Goal: Task Accomplishment & Management: Use online tool/utility

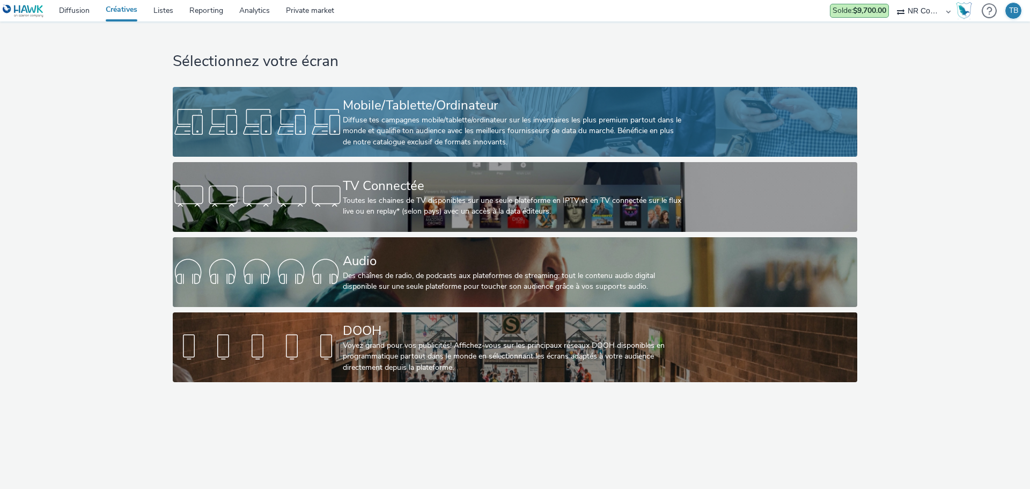
click at [559, 134] on div "Diffuse tes campagnes mobile/tablette/ordinateur sur les inventaires les plus p…" at bounding box center [513, 131] width 340 height 33
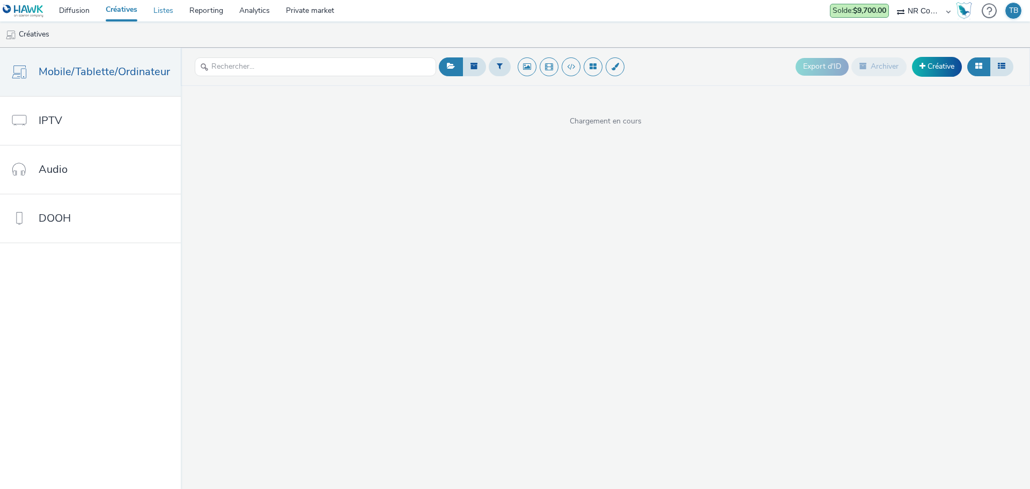
click at [164, 14] on link "Listes" at bounding box center [163, 10] width 36 height 21
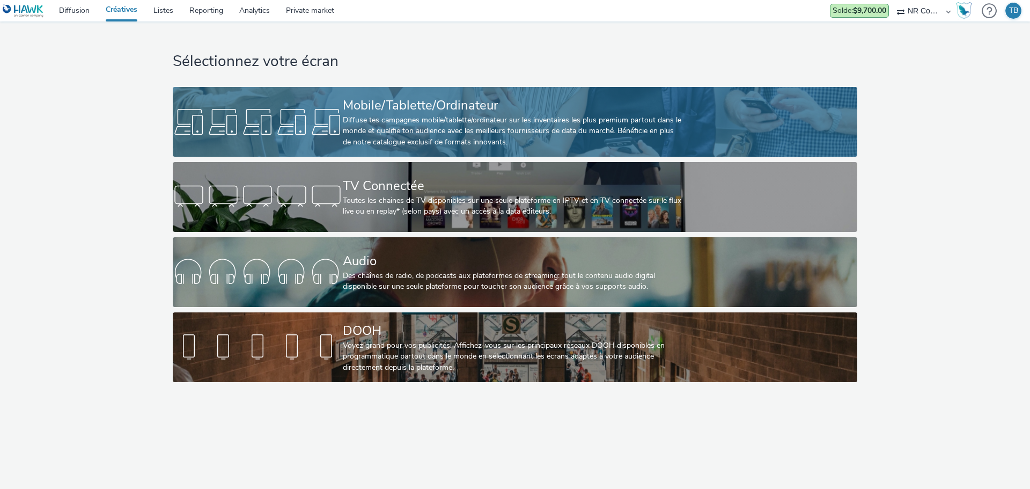
click at [551, 98] on div "Mobile/Tablette/Ordinateur" at bounding box center [513, 105] width 340 height 19
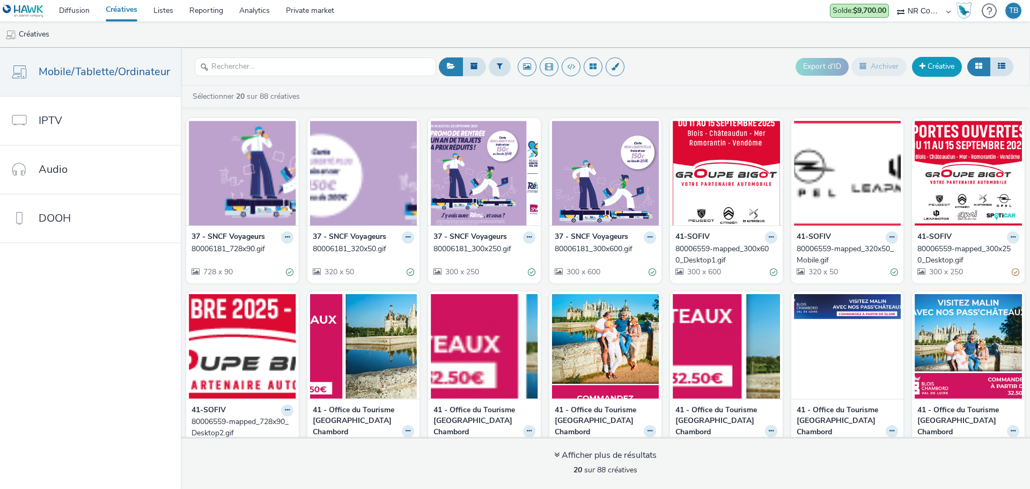
click at [920, 66] on span at bounding box center [923, 66] width 6 height 8
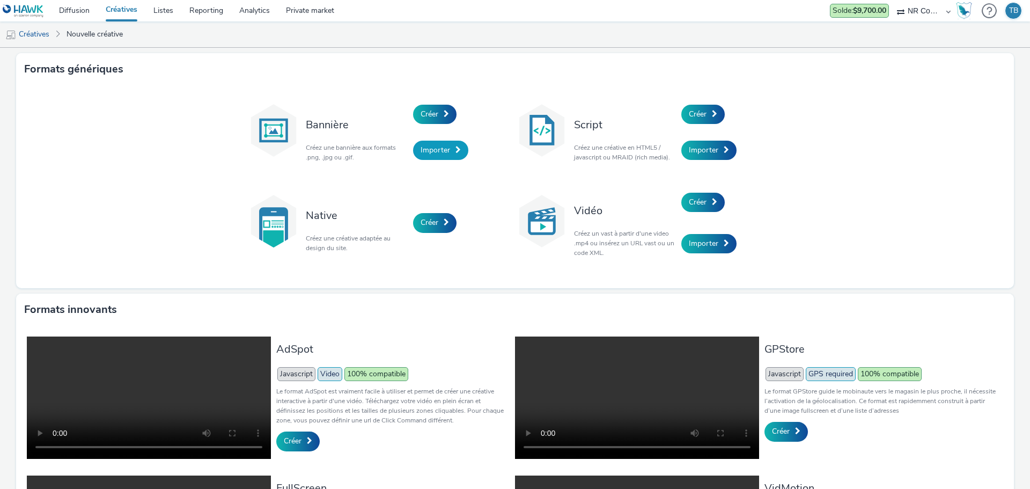
click at [439, 143] on link "Importer" at bounding box center [440, 150] width 55 height 19
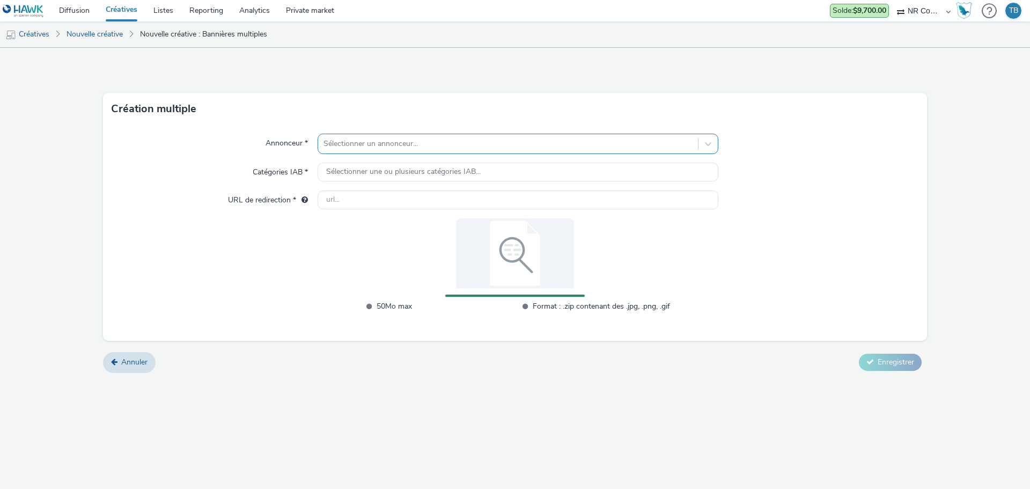
click at [368, 141] on div at bounding box center [508, 143] width 369 height 13
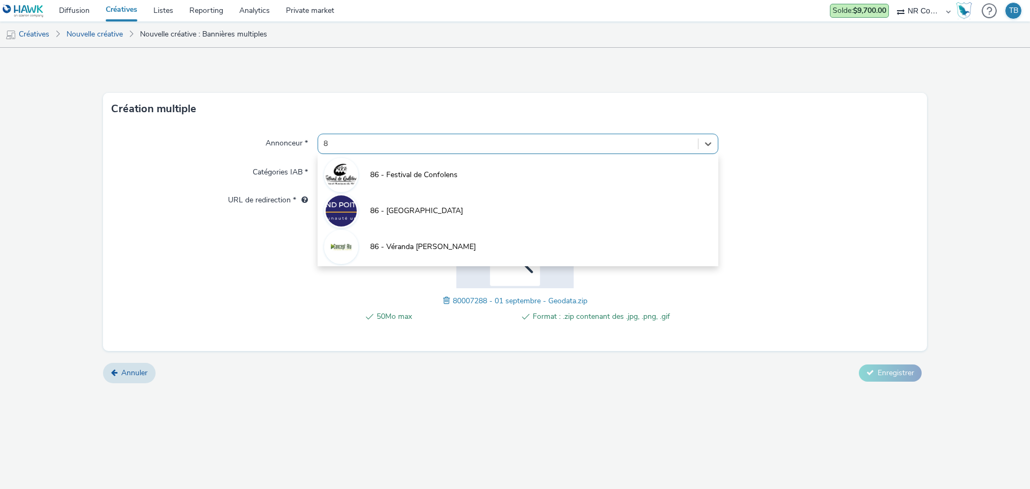
type input "86"
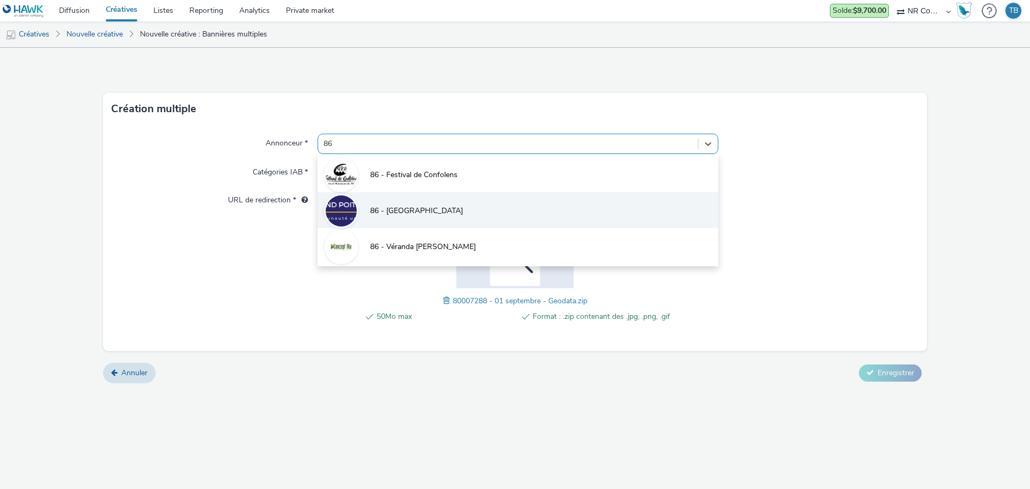
click at [414, 203] on li "86 - [GEOGRAPHIC_DATA]" at bounding box center [518, 210] width 401 height 36
type input "[URL][DOMAIN_NAME]"
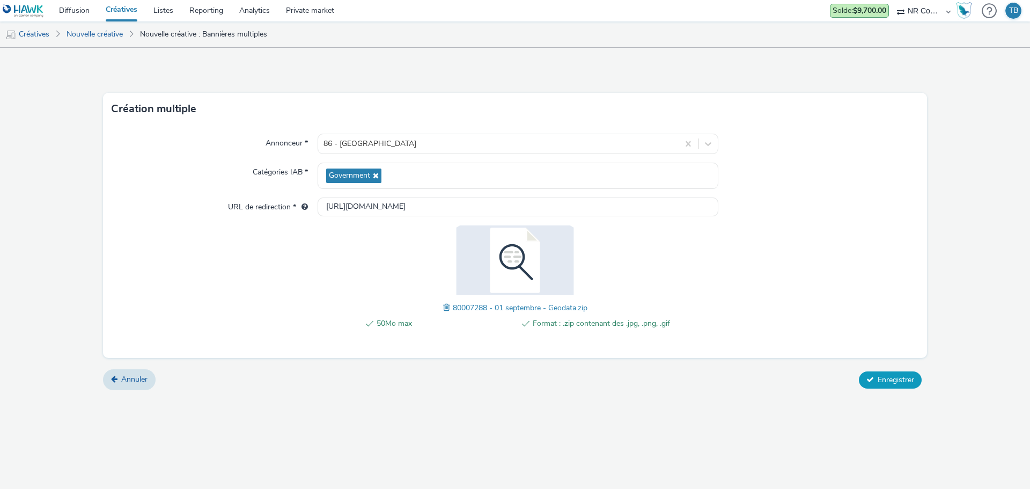
click at [906, 376] on span "Enregistrer" at bounding box center [896, 380] width 36 height 10
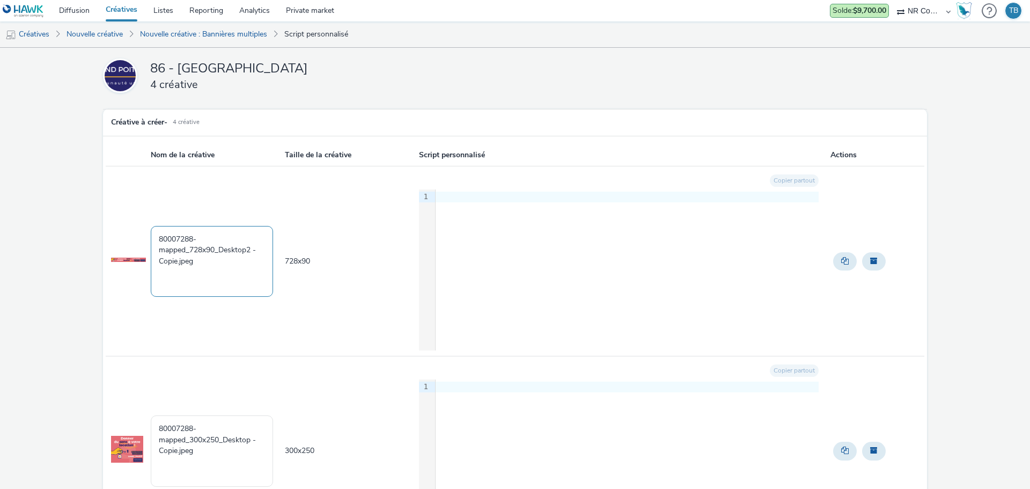
click at [194, 254] on textarea "80007288-mapped_728x90_Desktop2 - Copie.jpeg" at bounding box center [212, 261] width 122 height 71
click at [548, 222] on div "9 1 ›" at bounding box center [619, 269] width 400 height 161
click at [876, 165] on th "Actions" at bounding box center [876, 155] width 95 height 22
click at [510, 246] on div "9 1 ›" at bounding box center [619, 269] width 400 height 161
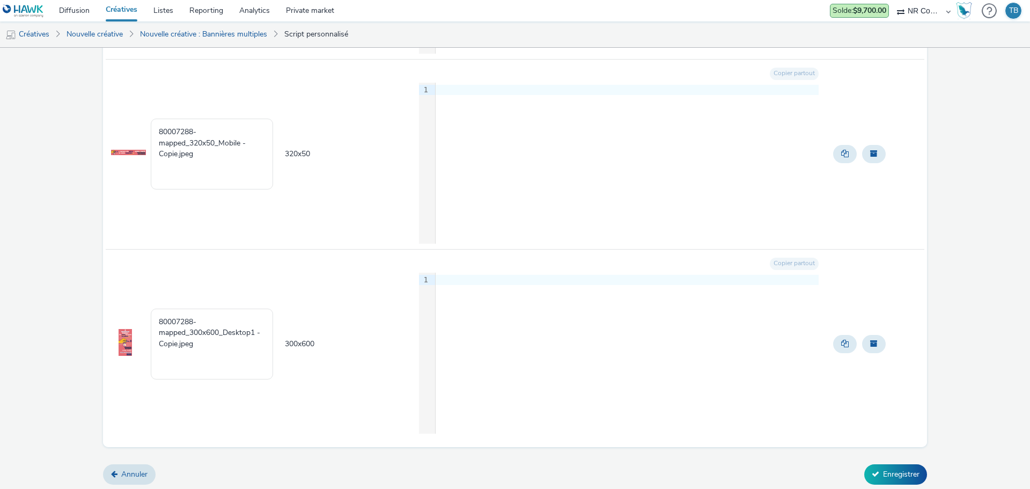
scroll to position [488, 0]
click at [872, 471] on icon at bounding box center [876, 473] width 8 height 8
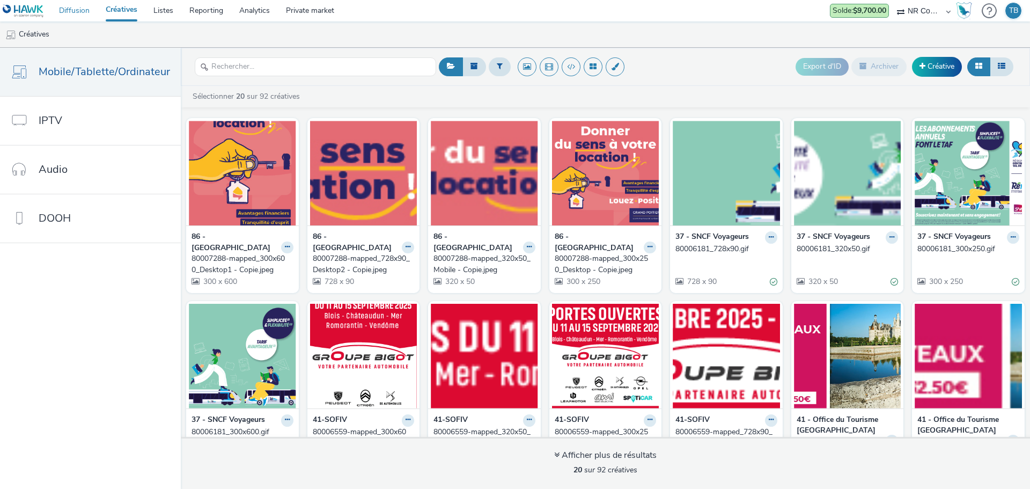
click at [77, 10] on link "Diffusion" at bounding box center [74, 10] width 47 height 21
